Goal: Check status: Check status

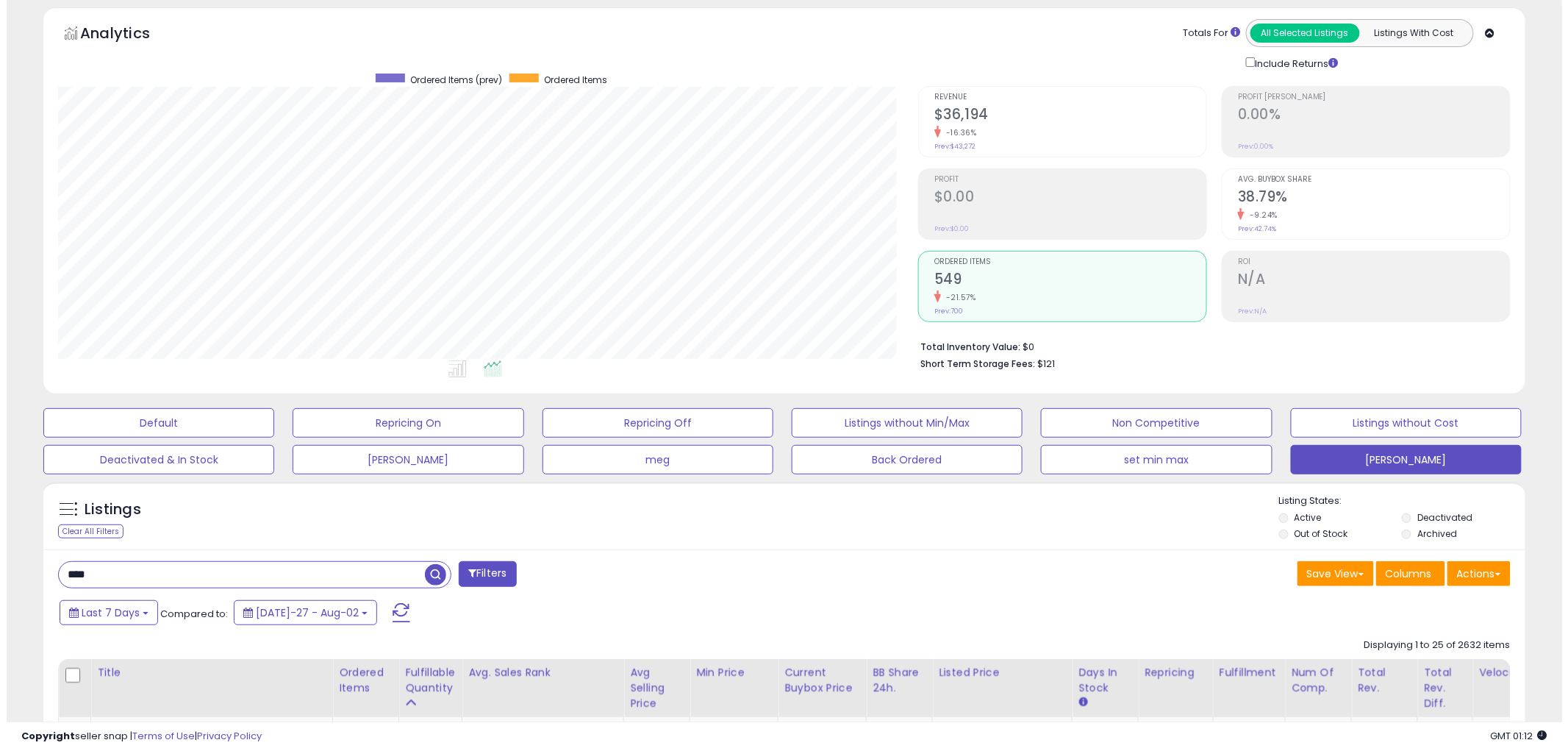
scroll to position [9, 0]
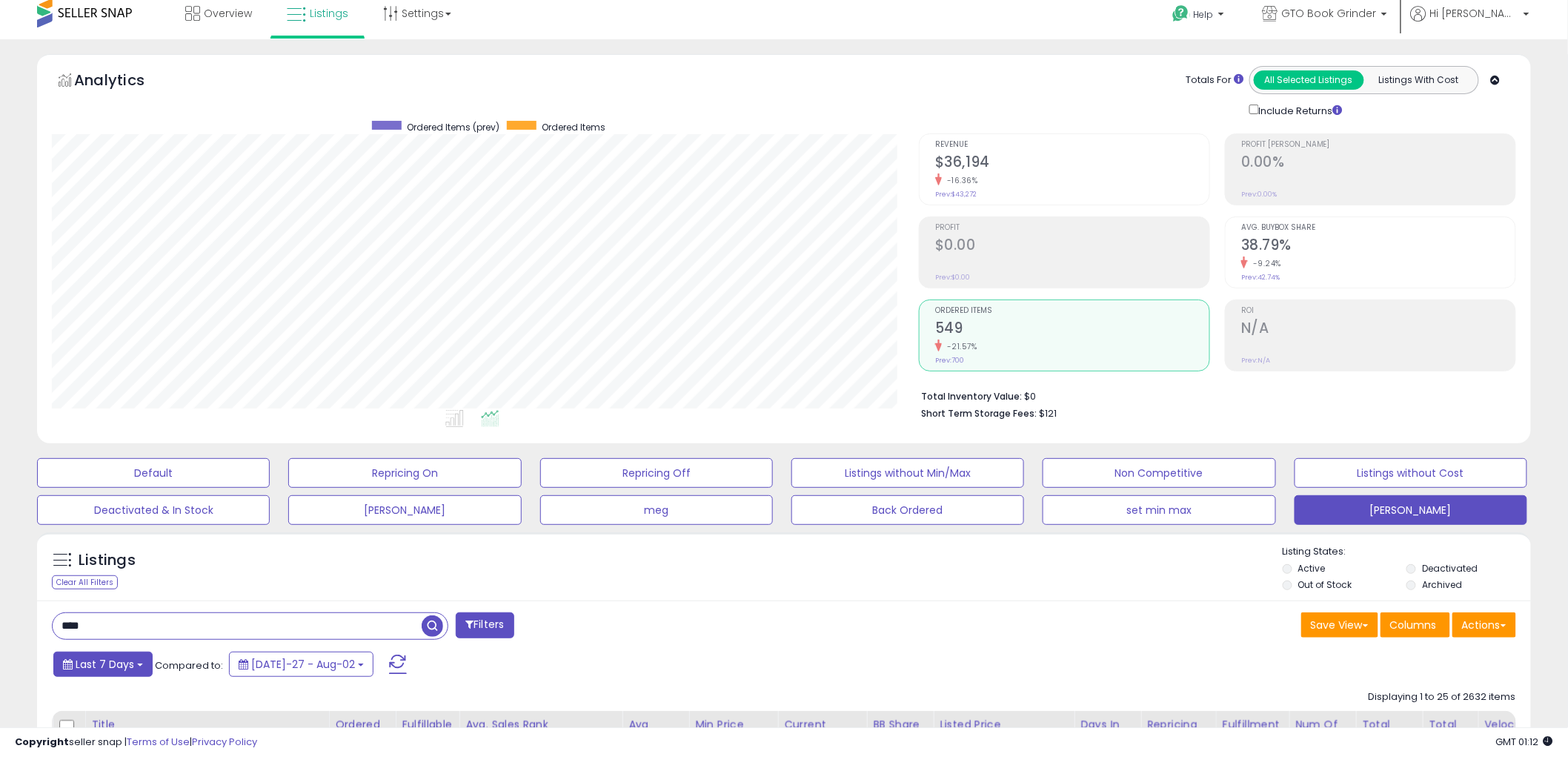
click at [140, 660] on button "Last 7 Days" at bounding box center [103, 664] width 99 height 25
type input "**********"
click at [114, 724] on li "Last 30 Days" at bounding box center [119, 731] width 119 height 20
click at [208, 660] on button "[DATE]-11 - Aug-09 (30 Days)" at bounding box center [149, 662] width 193 height 25
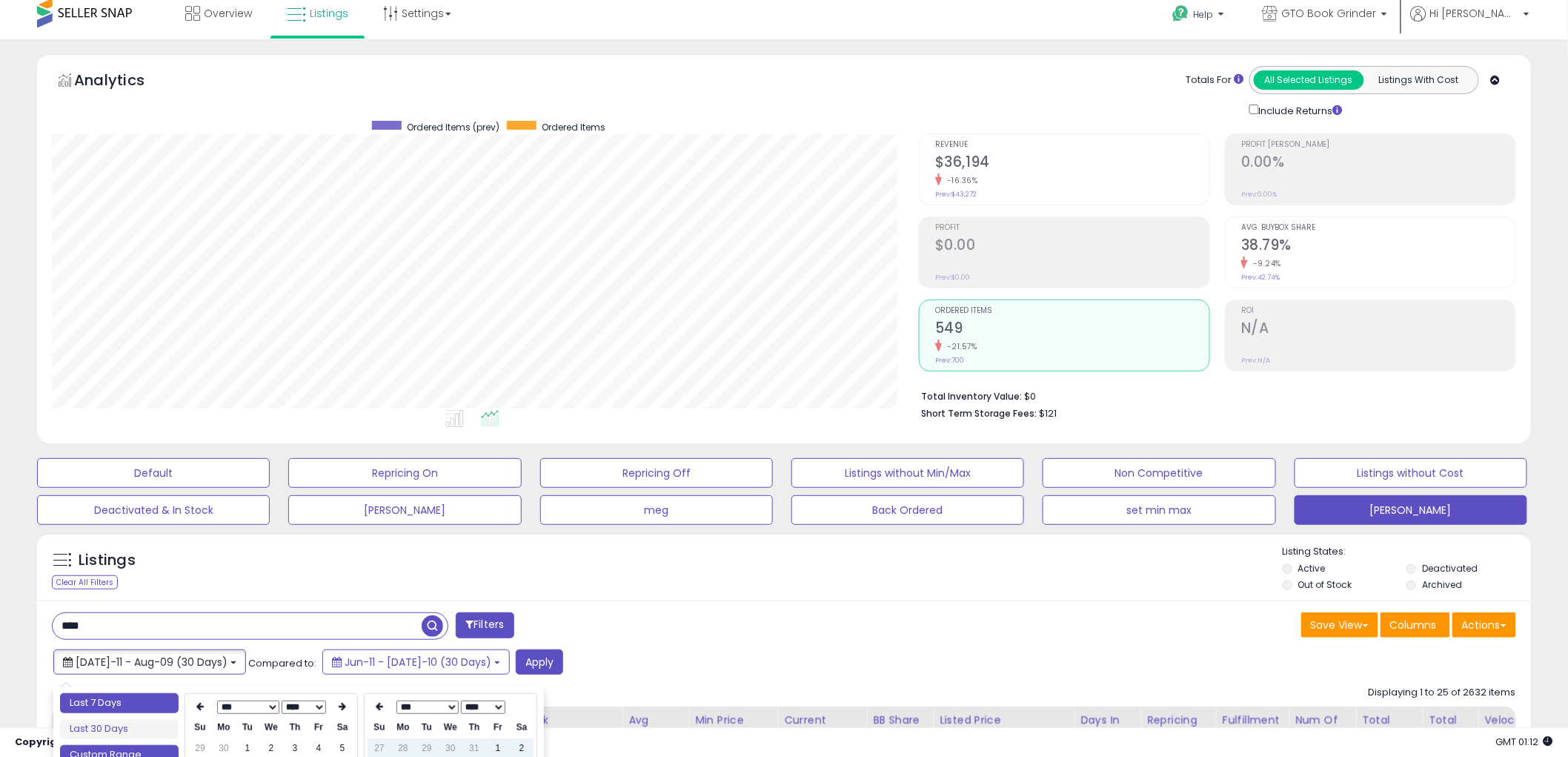
type input "**********"
click at [135, 701] on li "Last 7 Days" at bounding box center [119, 703] width 119 height 20
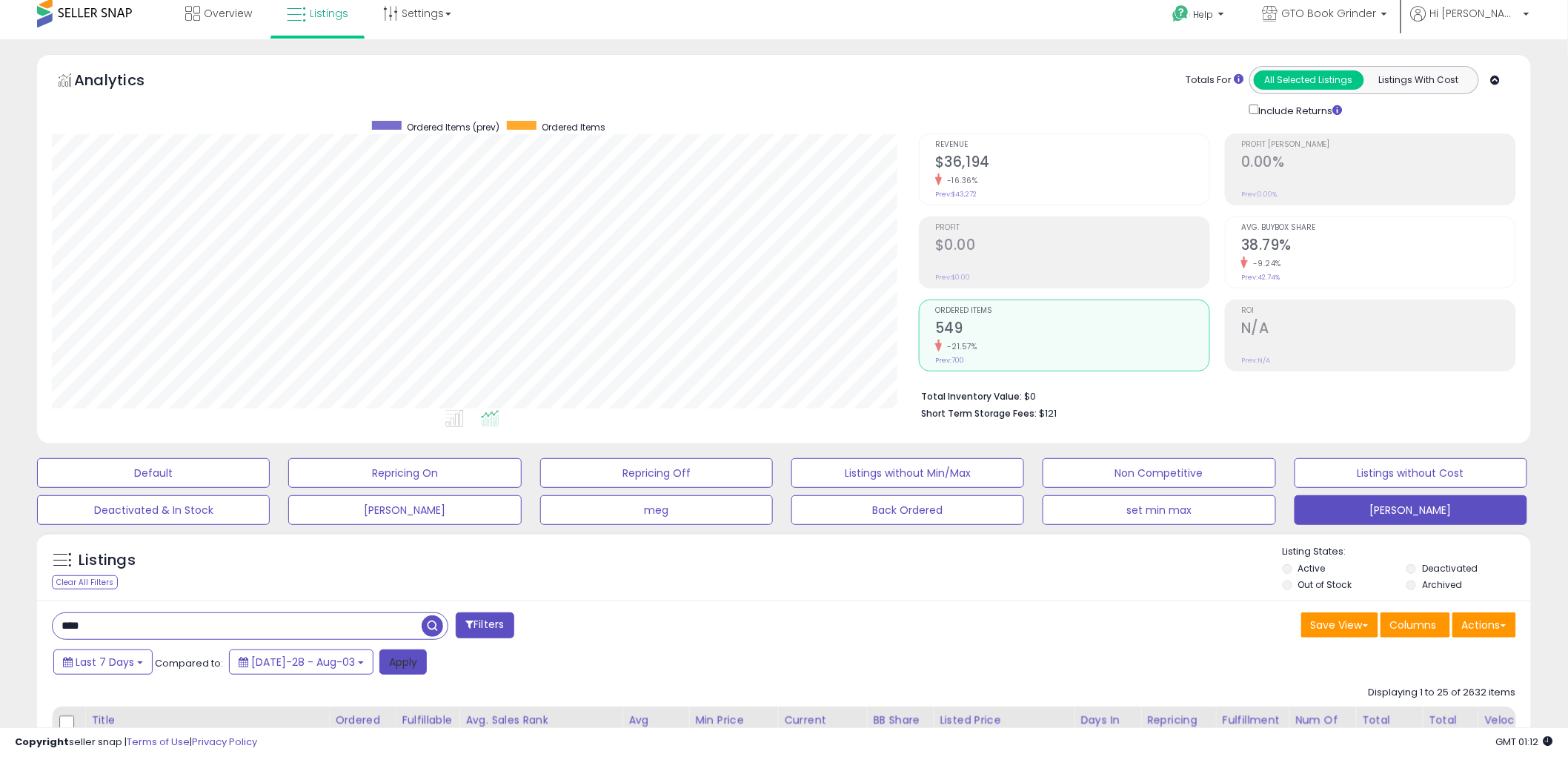
click at [380, 657] on button "Apply" at bounding box center [403, 662] width 47 height 25
click at [136, 667] on button "Last 7 Days" at bounding box center [103, 664] width 99 height 25
type input "**********"
click at [119, 725] on li "Last 30 Days" at bounding box center [119, 731] width 119 height 20
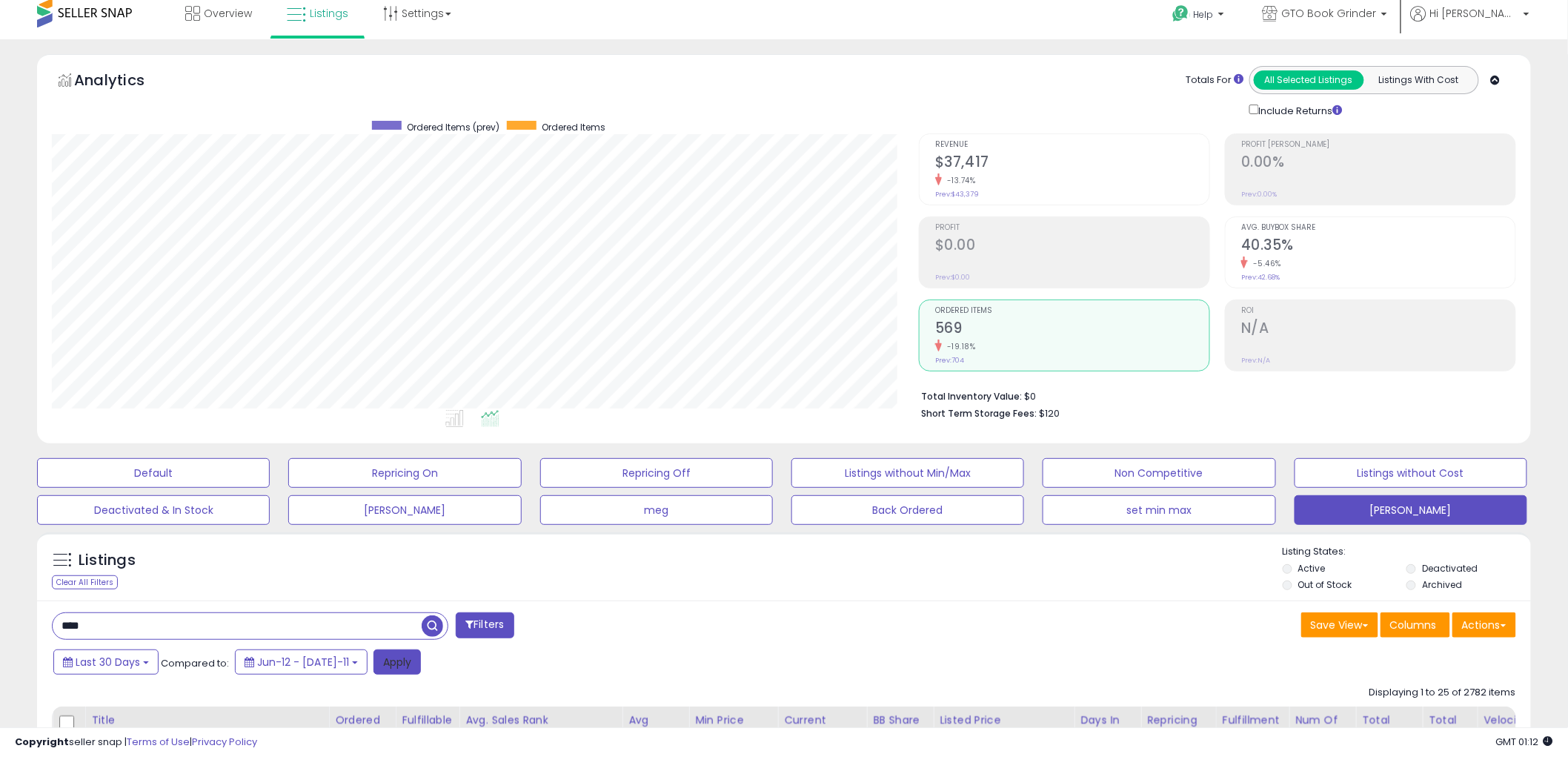
click at [387, 658] on button "Apply" at bounding box center [397, 662] width 47 height 25
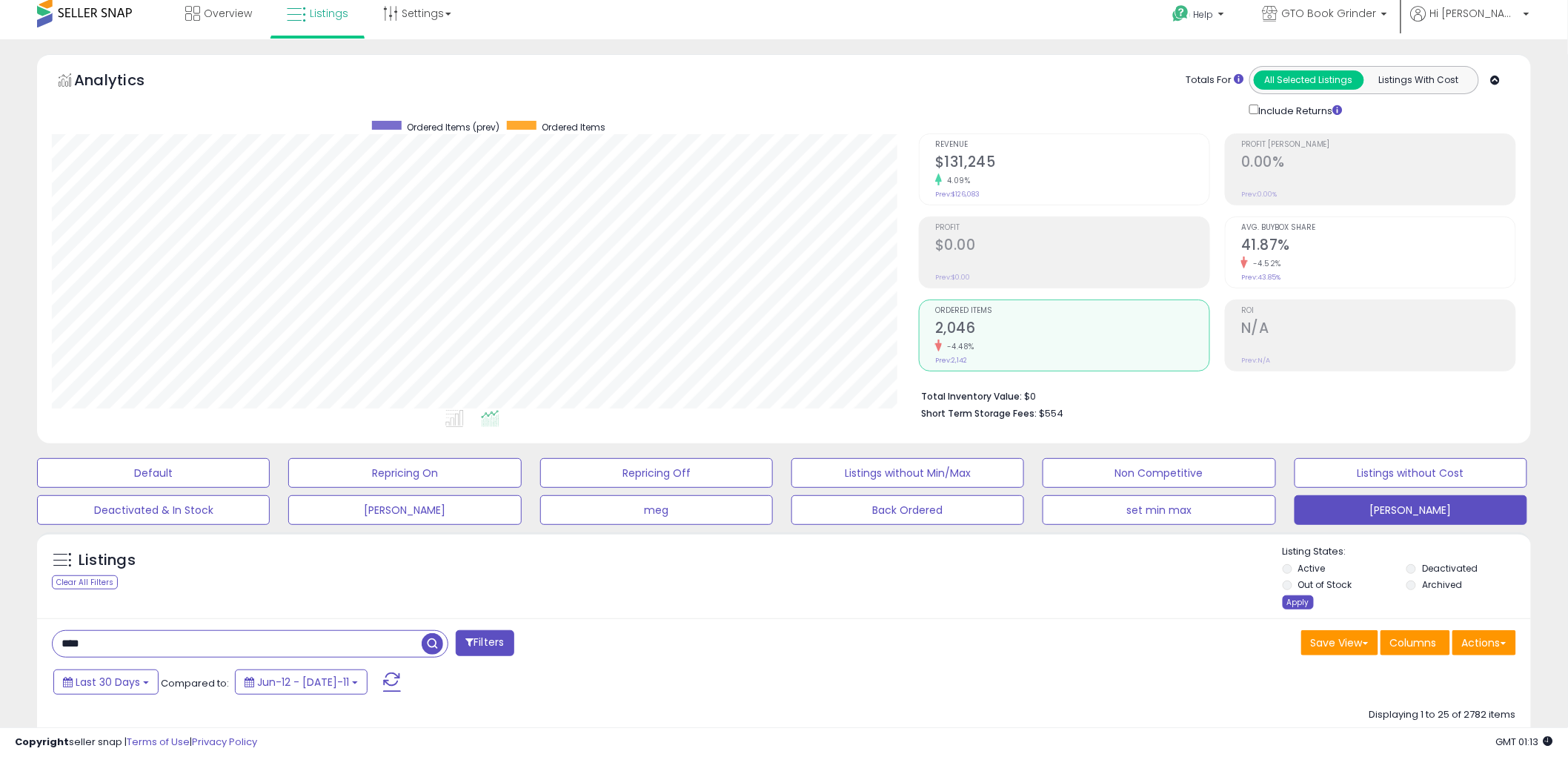
click at [1296, 599] on div "Apply" at bounding box center [1297, 602] width 31 height 14
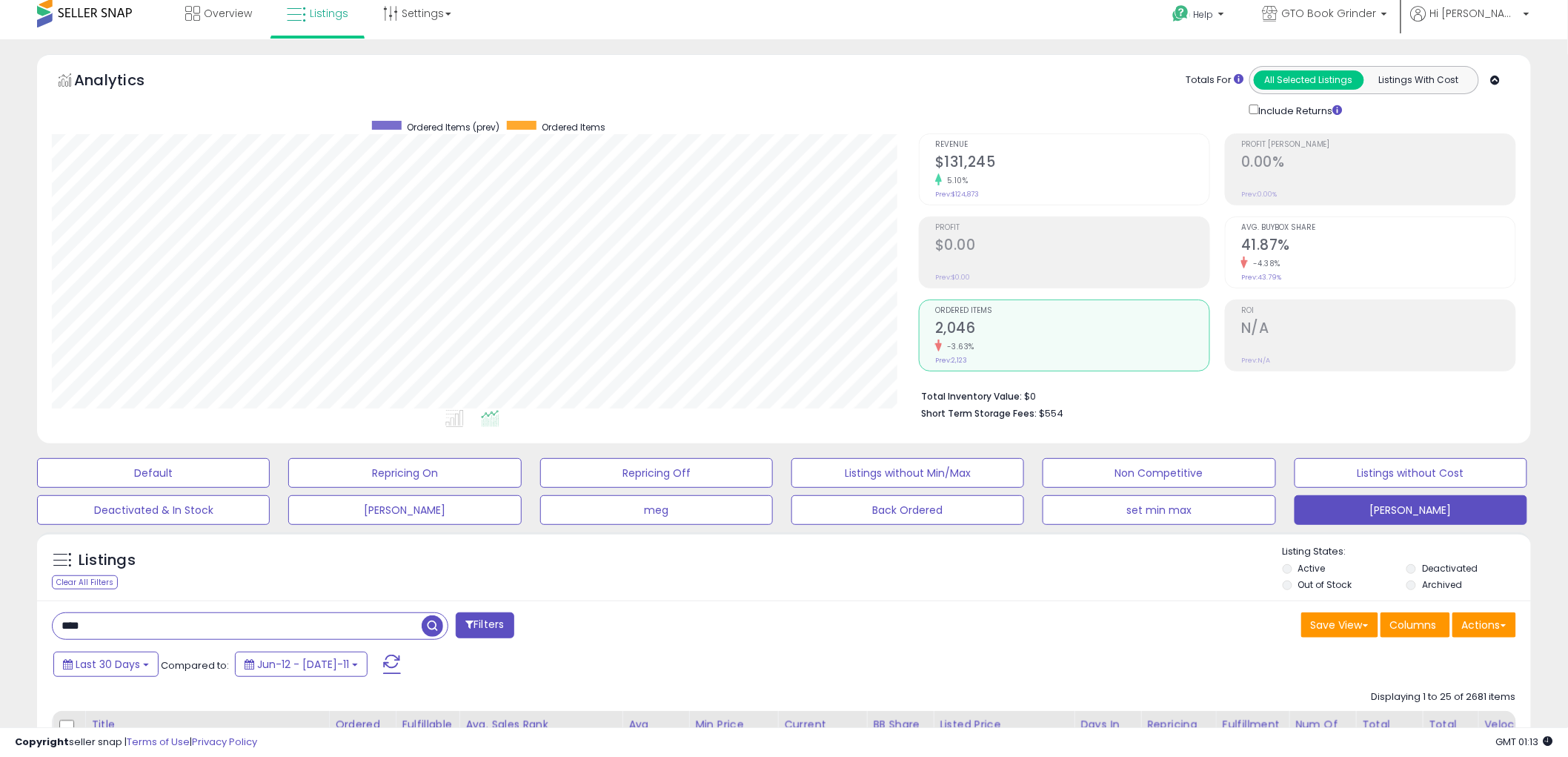
drag, startPoint x: 120, startPoint y: 626, endPoint x: -31, endPoint y: 649, distance: 152.7
click at [0, 649] on html "Unable to login Retrieving listings data.. has not yet accepted the Terms of Us…" at bounding box center [784, 369] width 1568 height 757
click at [427, 633] on span "button" at bounding box center [432, 626] width 22 height 22
click at [979, 159] on h2 "$261,131" at bounding box center [1072, 163] width 274 height 20
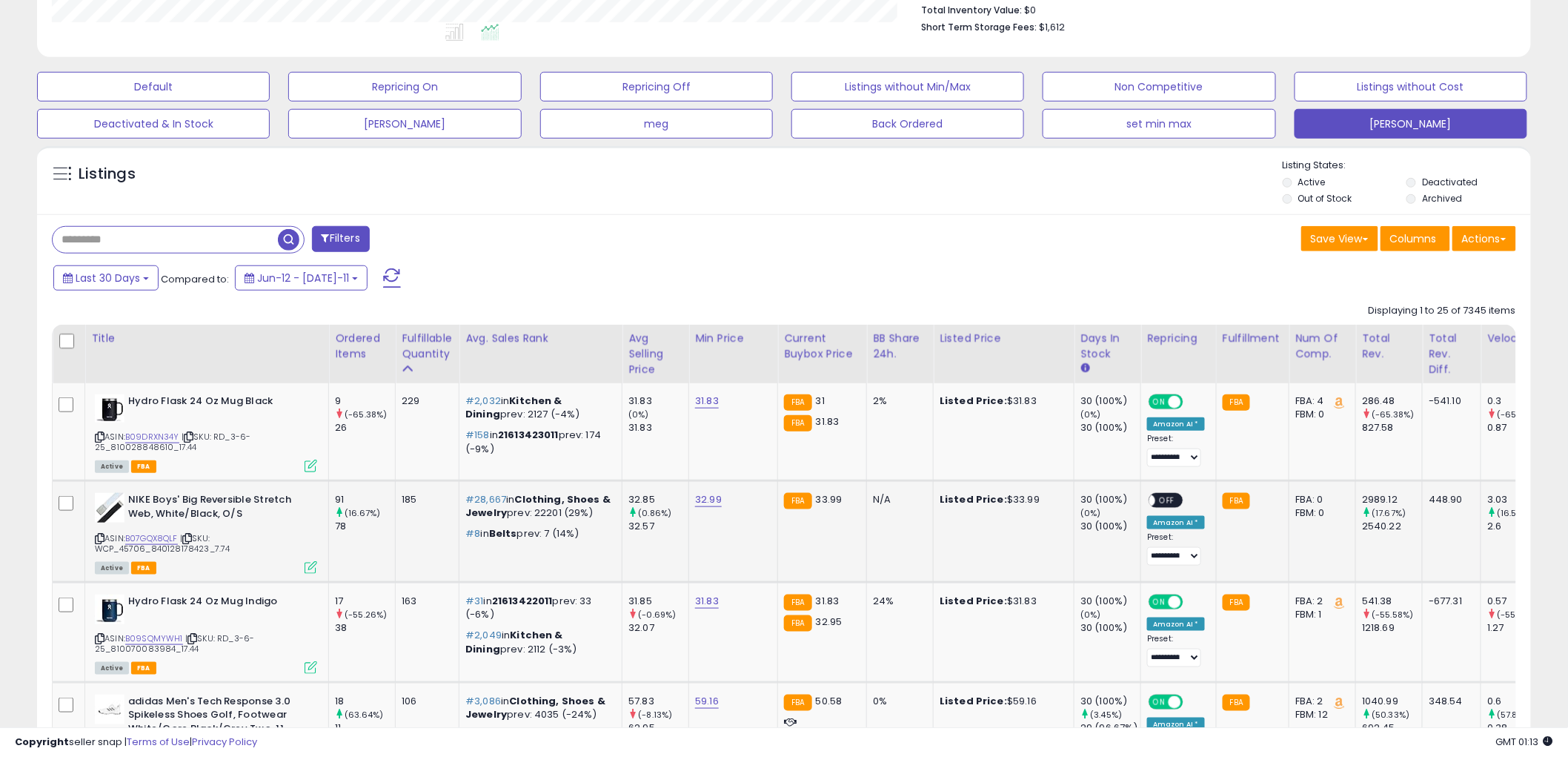
scroll to position [421, 0]
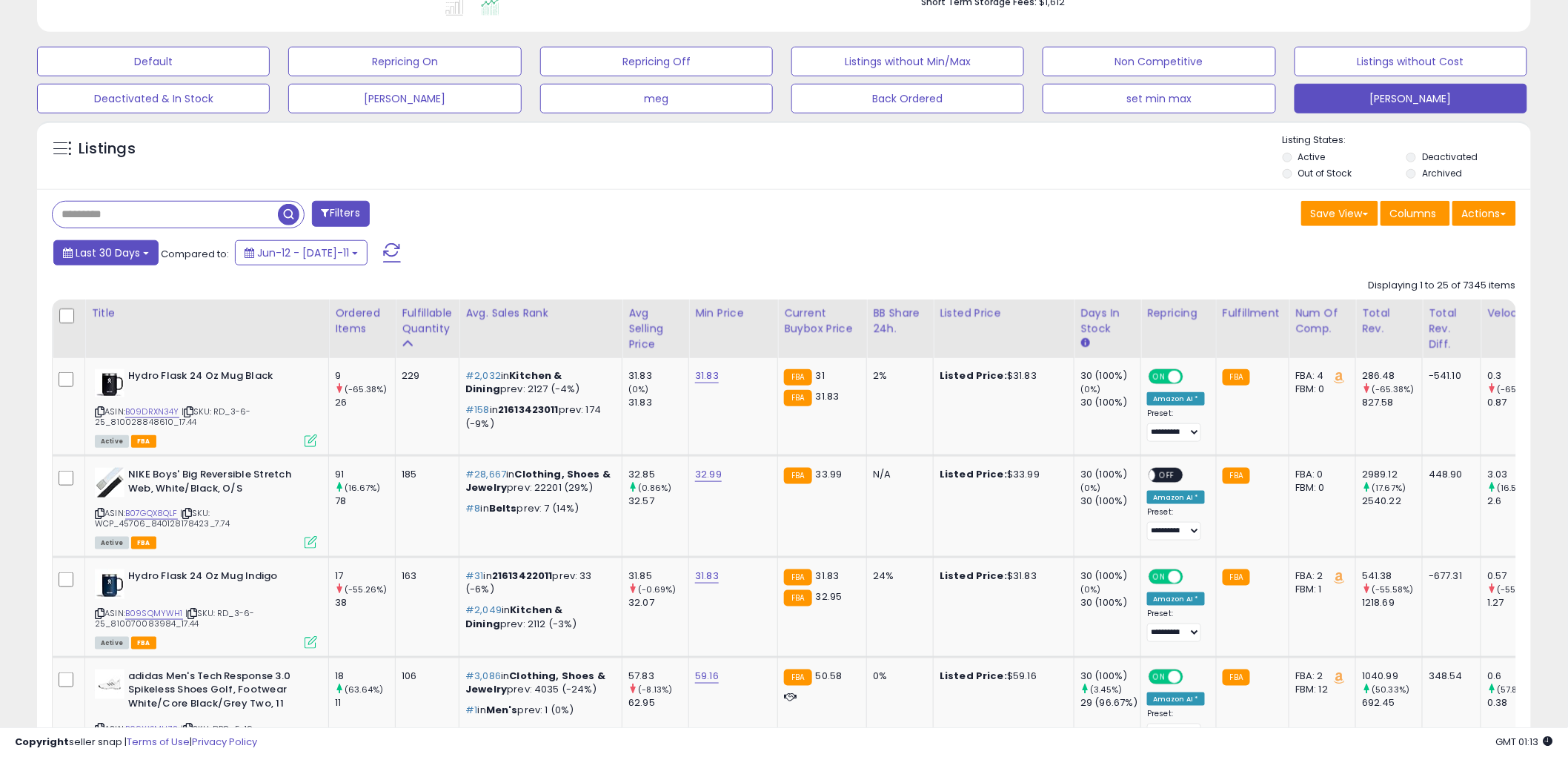
click at [146, 253] on b at bounding box center [145, 254] width 6 height 3
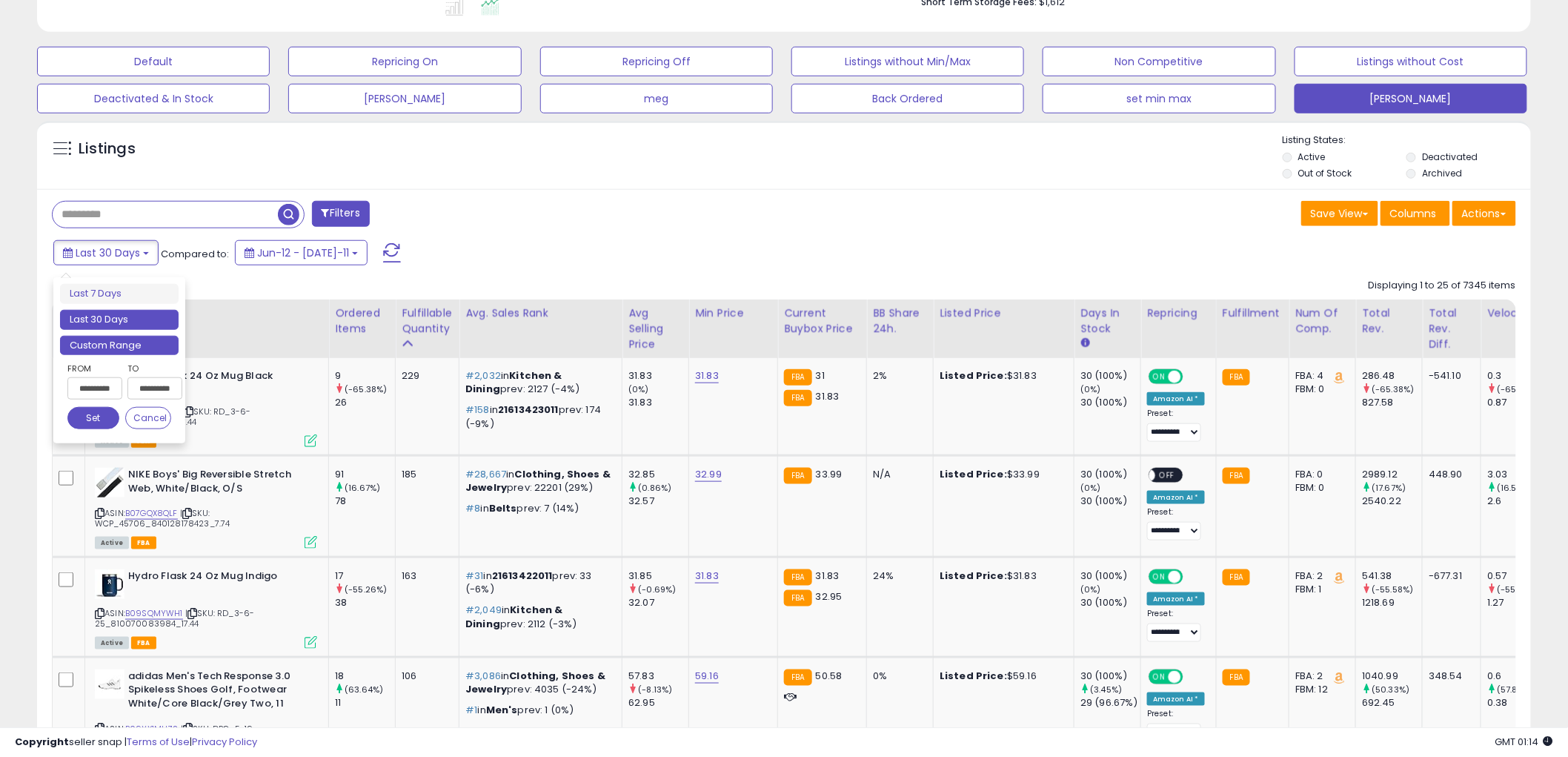
click at [124, 337] on li "Custom Range" at bounding box center [119, 346] width 119 height 20
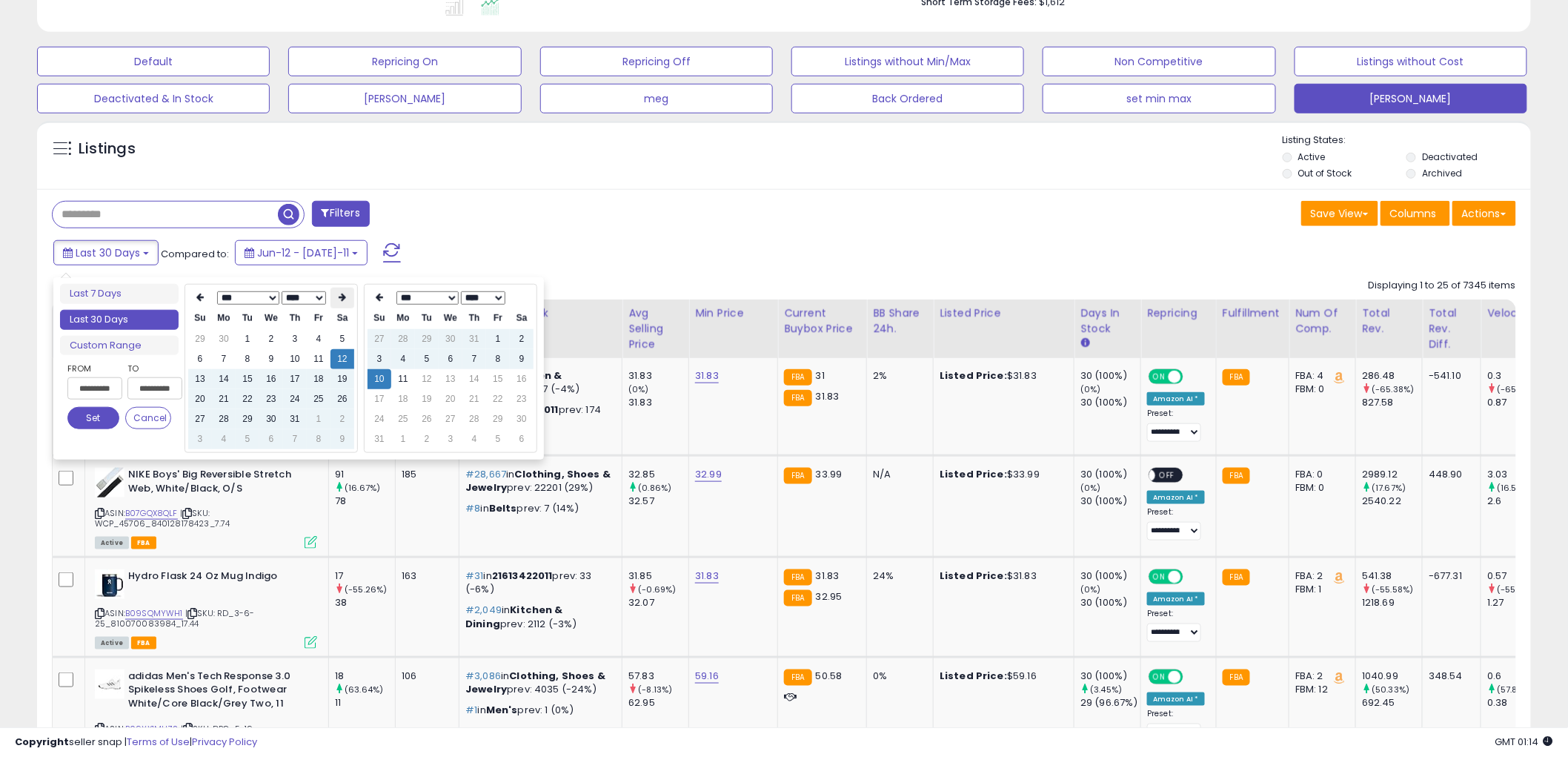
click at [341, 297] on icon at bounding box center [342, 298] width 8 height 9
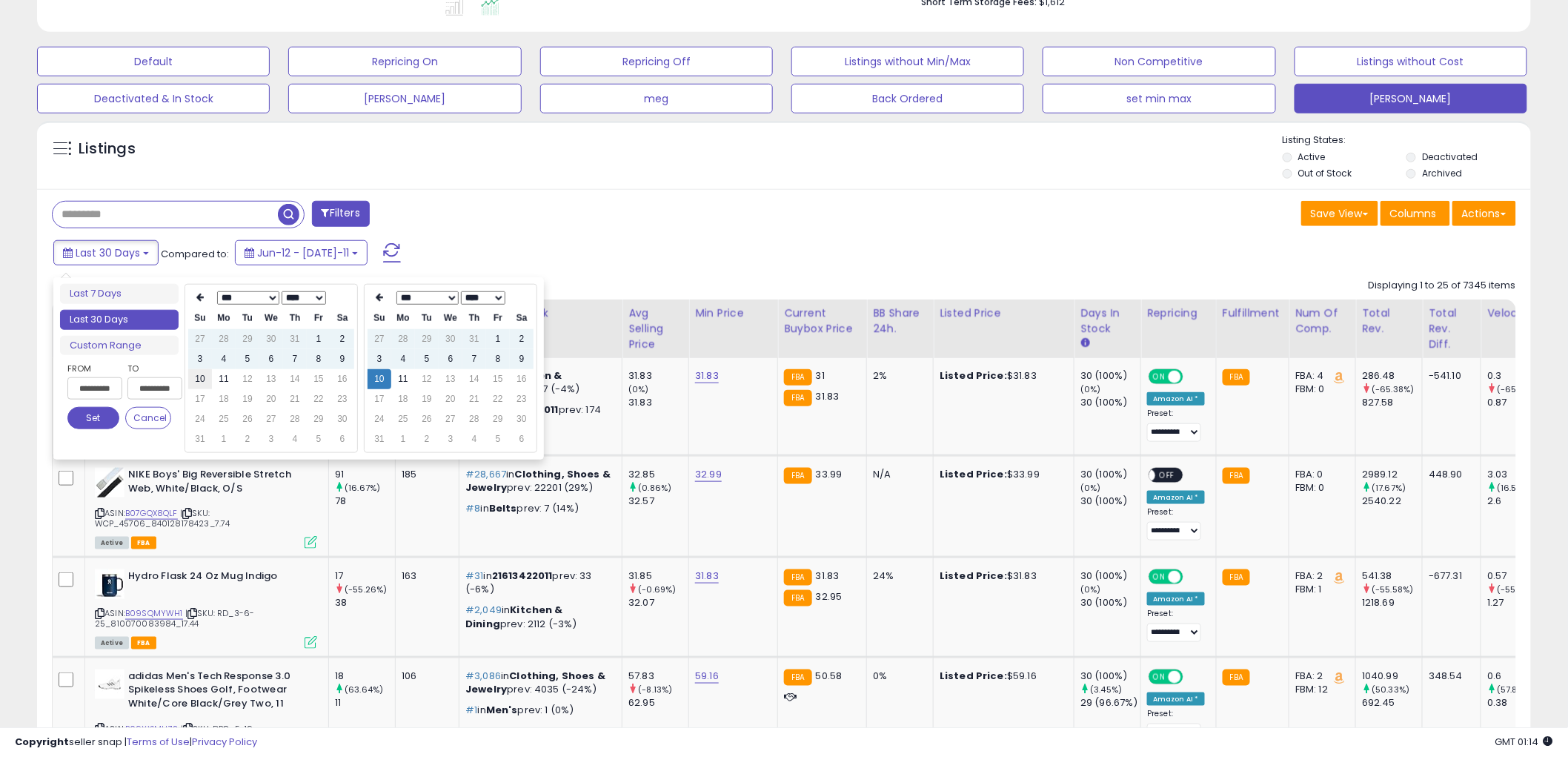
type input "**********"
click at [197, 383] on td "10" at bounding box center [200, 379] width 24 height 20
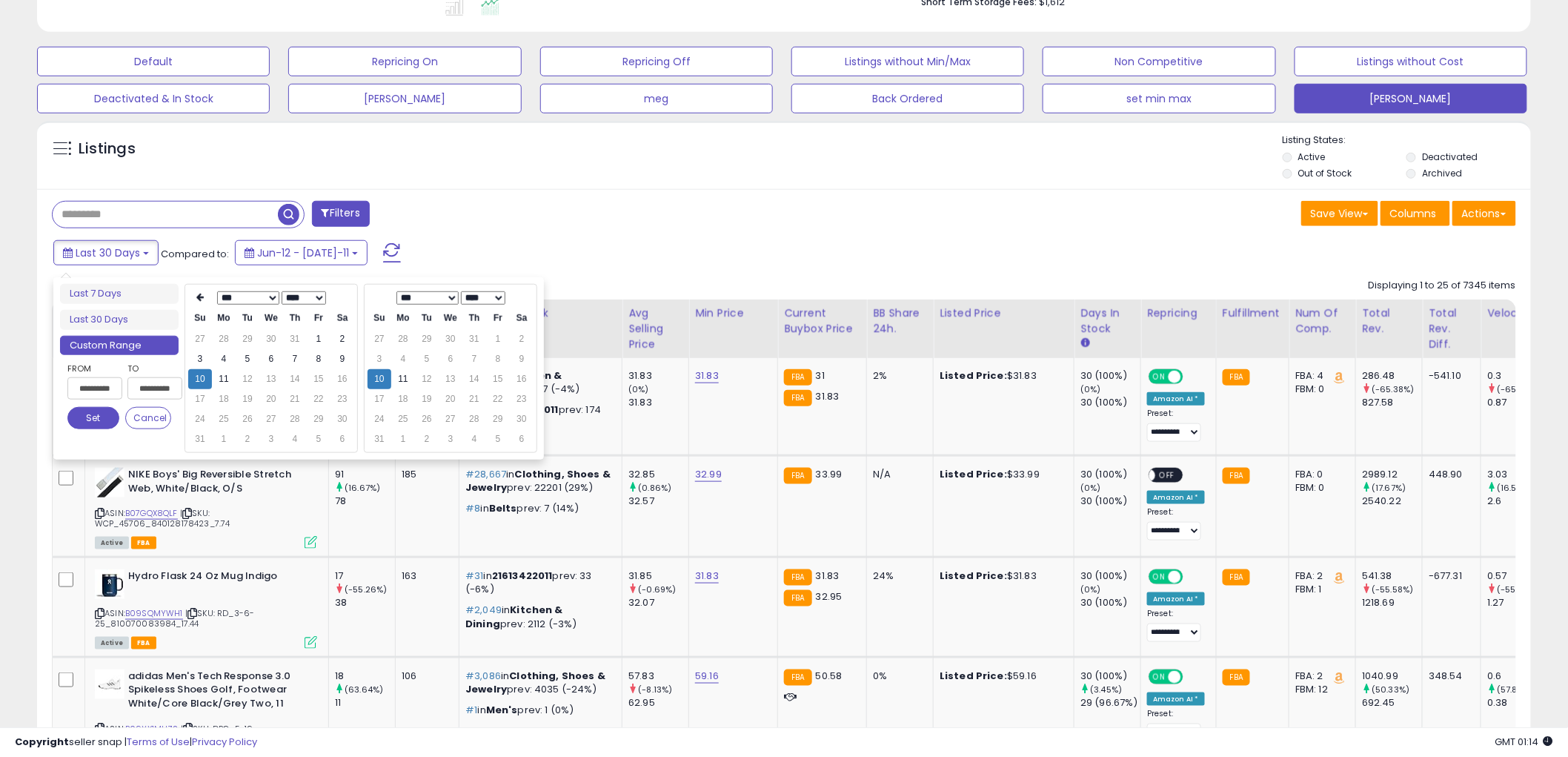
click at [95, 425] on button "Set" at bounding box center [93, 418] width 52 height 22
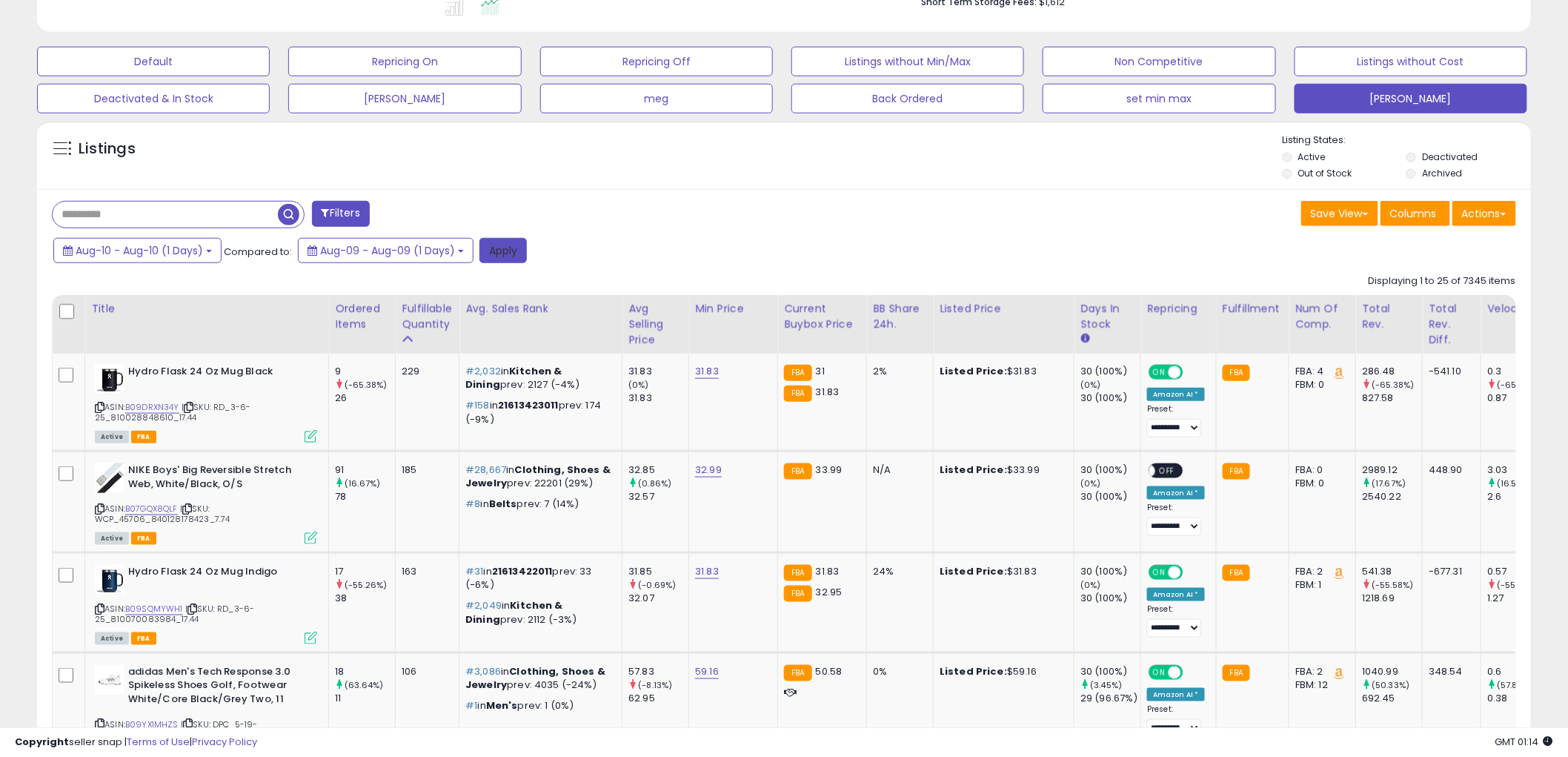
click at [509, 252] on button "Apply" at bounding box center [503, 251] width 47 height 25
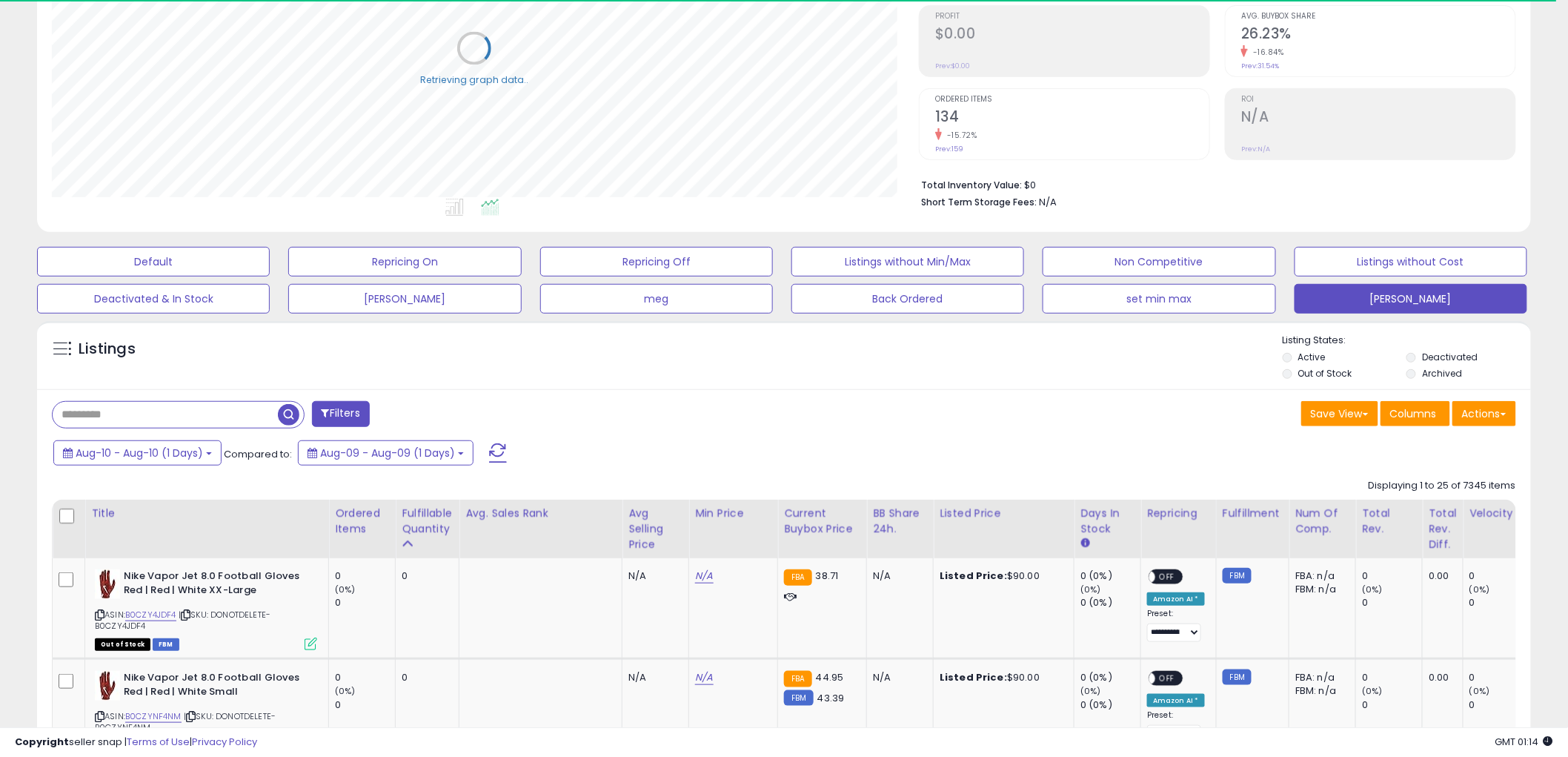
scroll to position [329, 0]
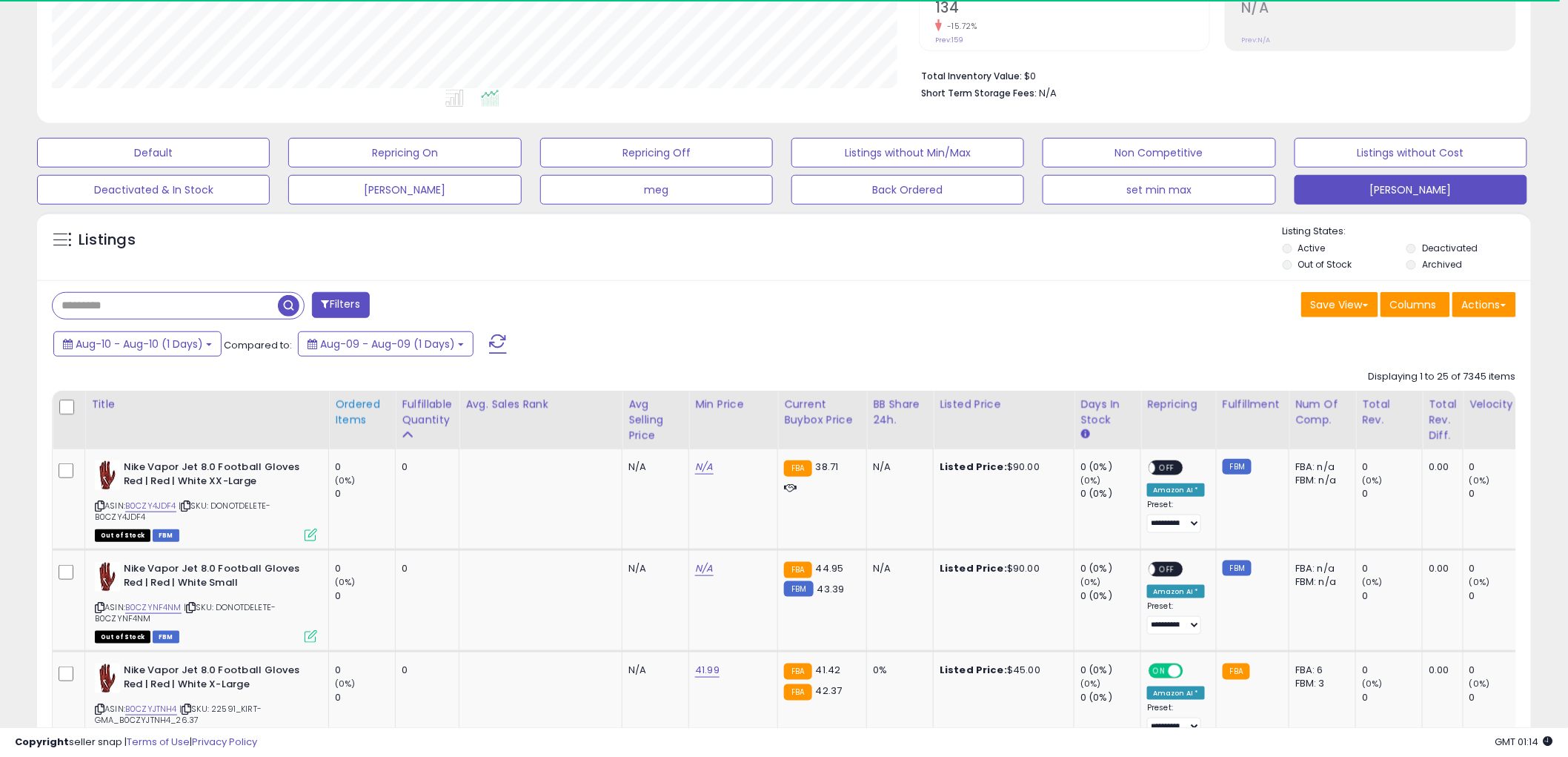
click at [338, 420] on div "Ordered Items" at bounding box center [362, 411] width 54 height 31
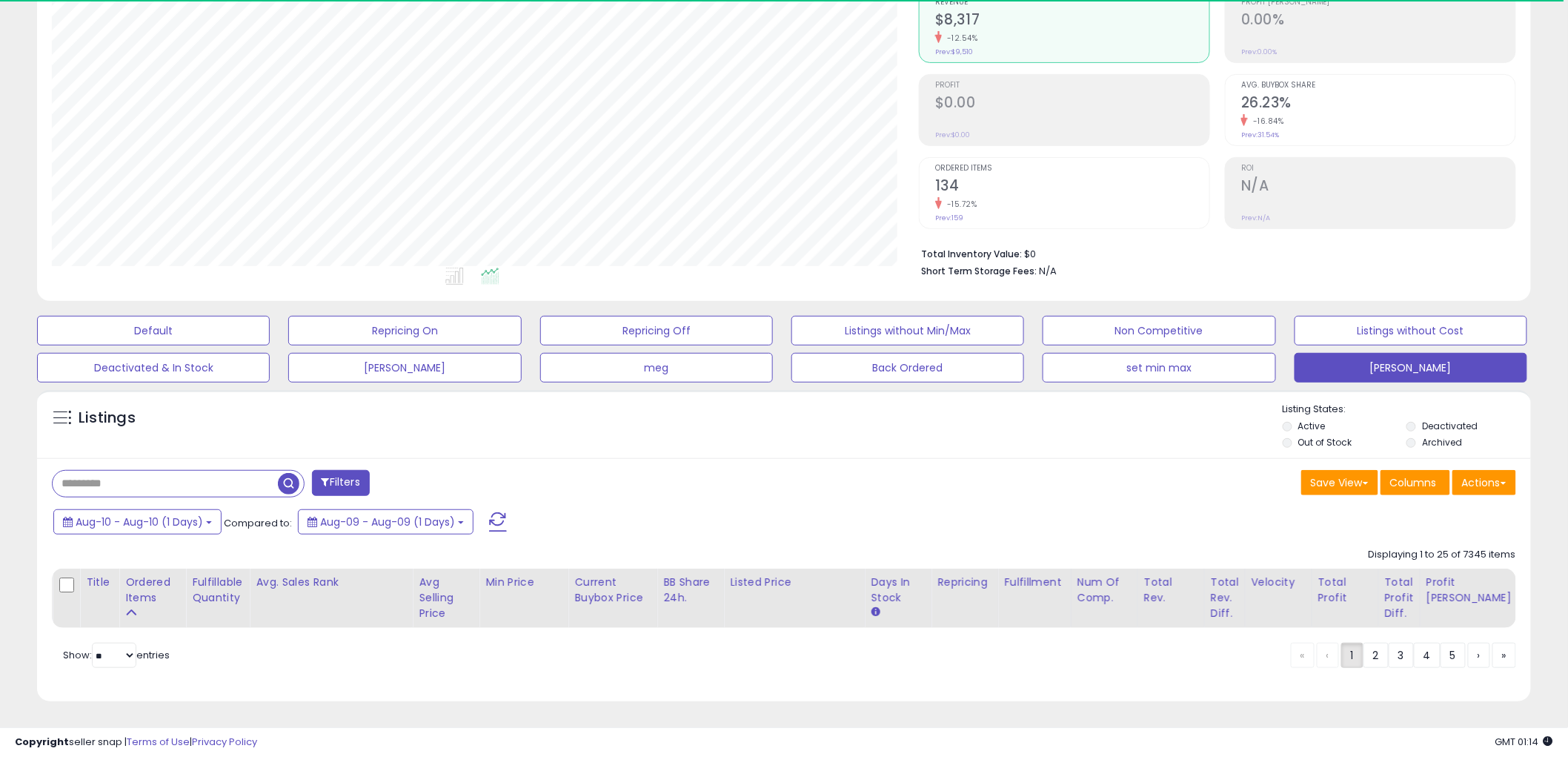
scroll to position [304, 867]
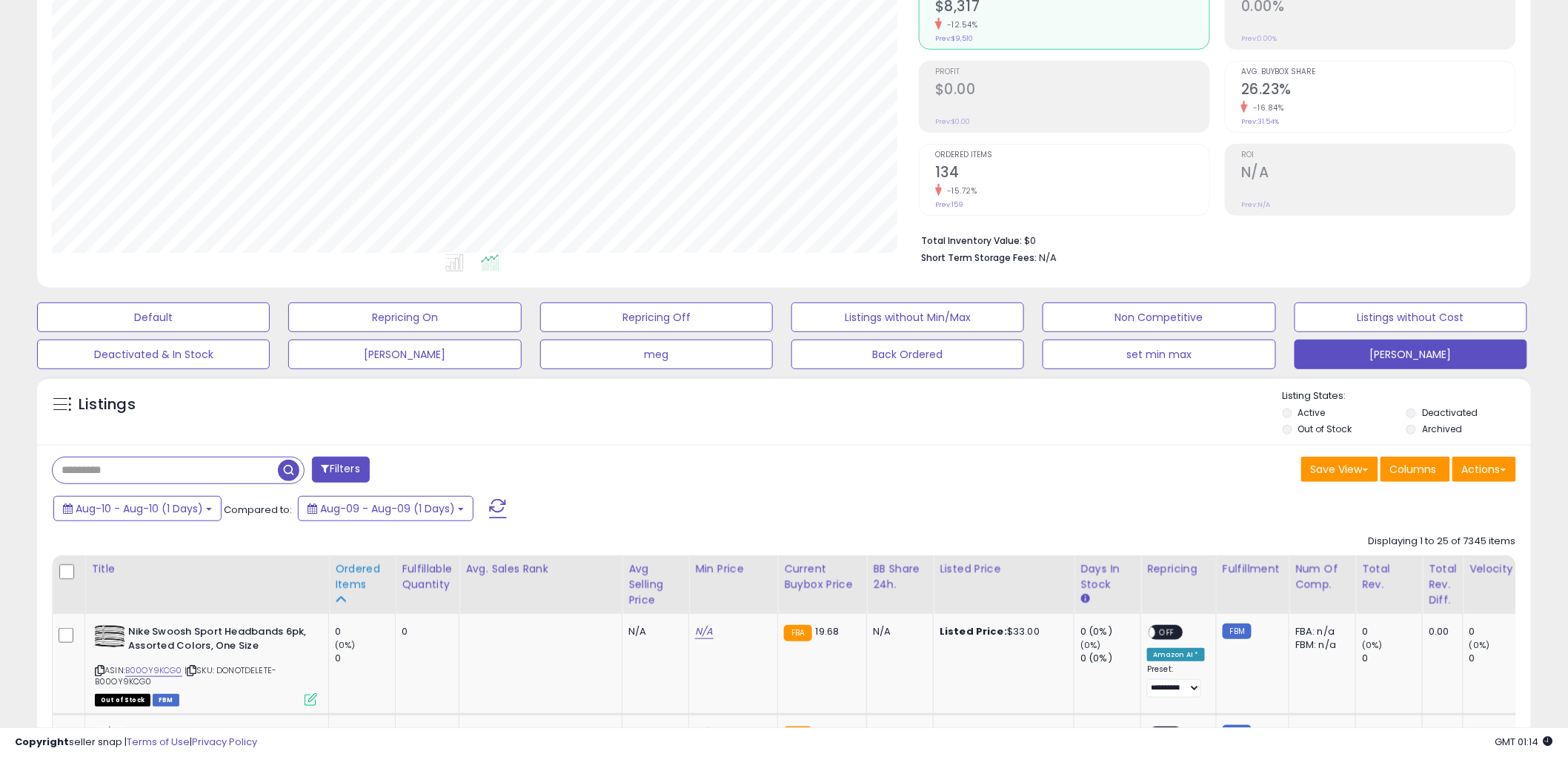
click at [351, 584] on div "Ordered Items" at bounding box center [362, 576] width 54 height 31
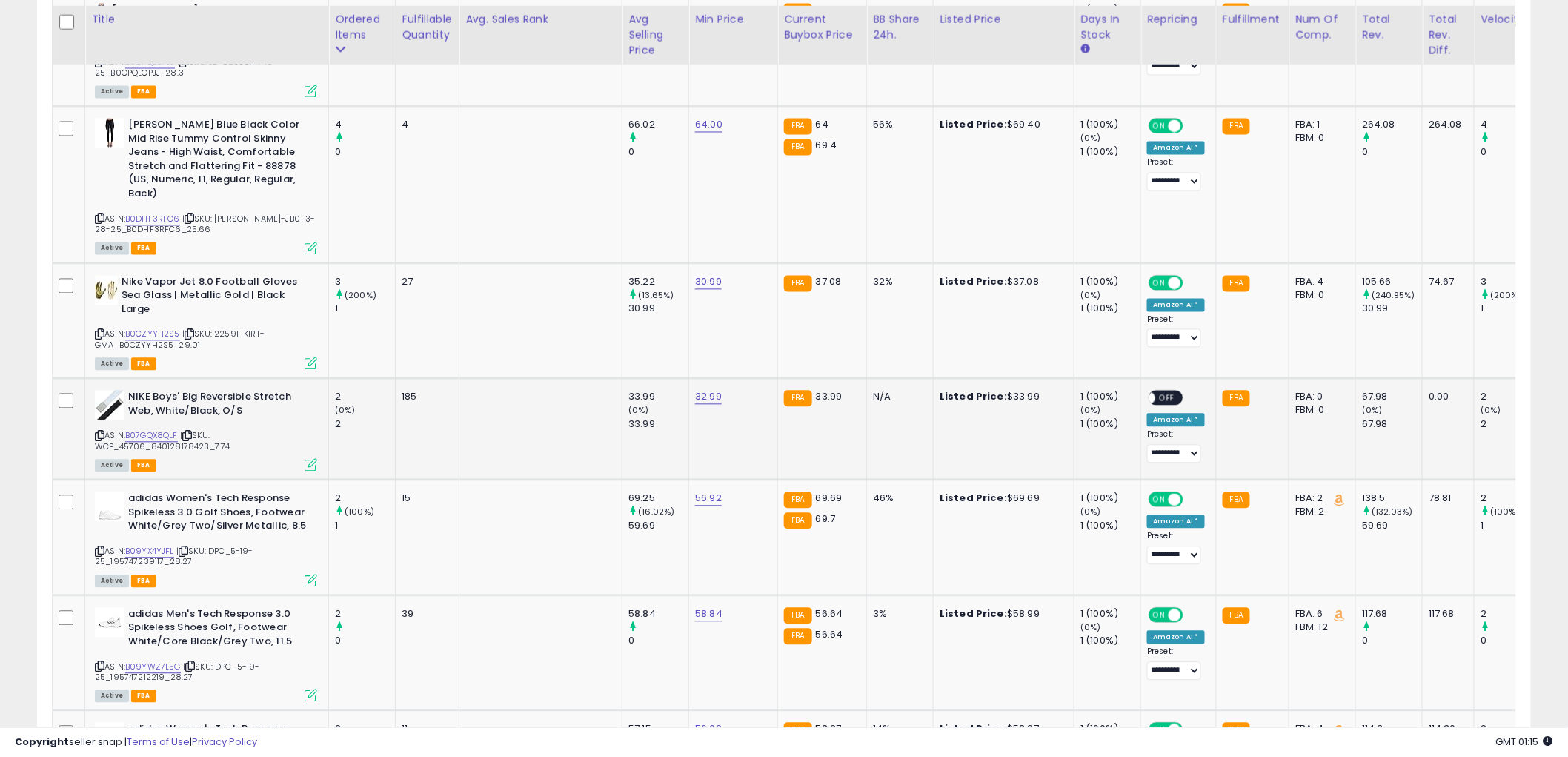
scroll to position [1152, 0]
